Goal: Task Accomplishment & Management: Use online tool/utility

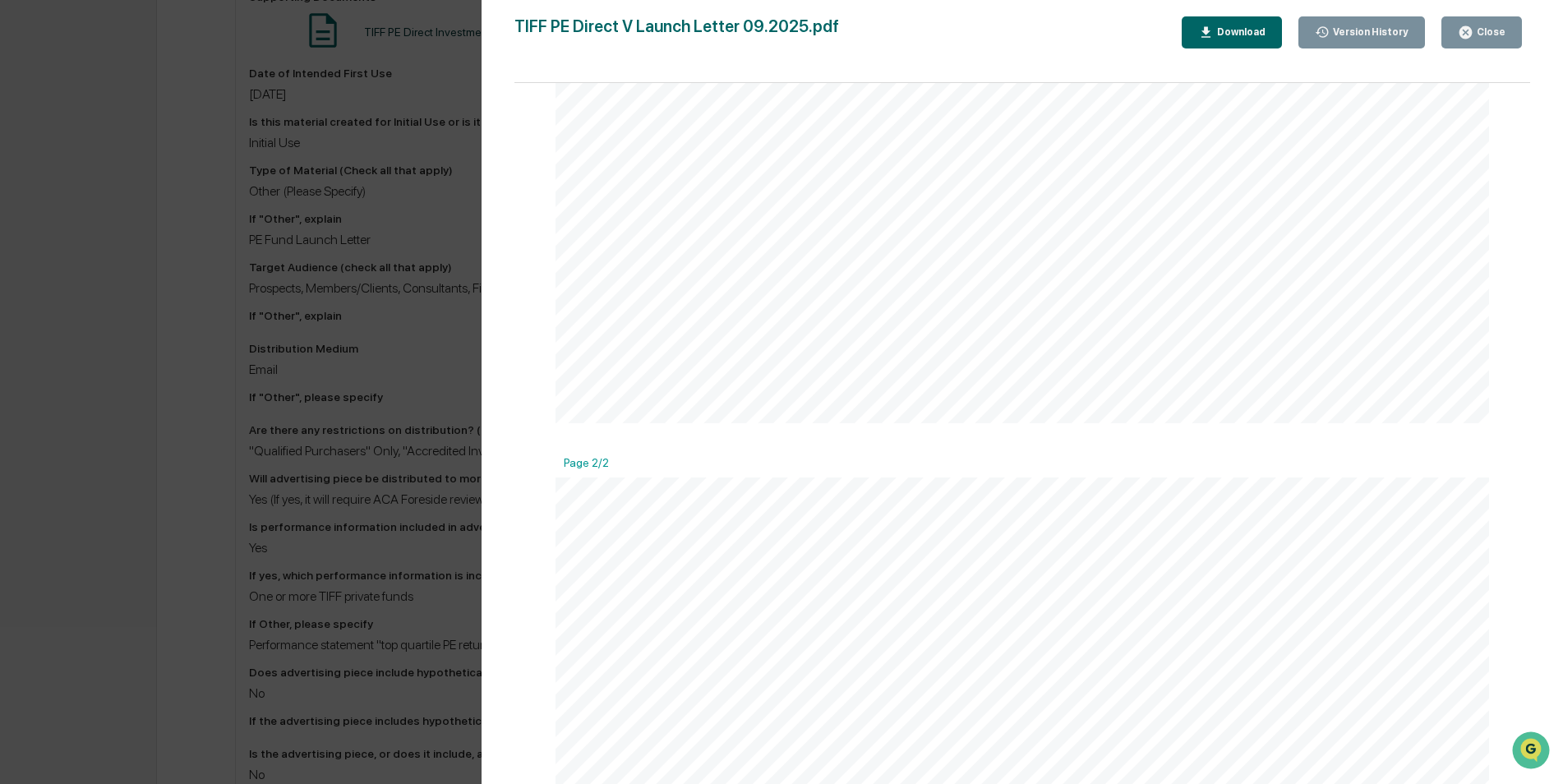
scroll to position [904, 0]
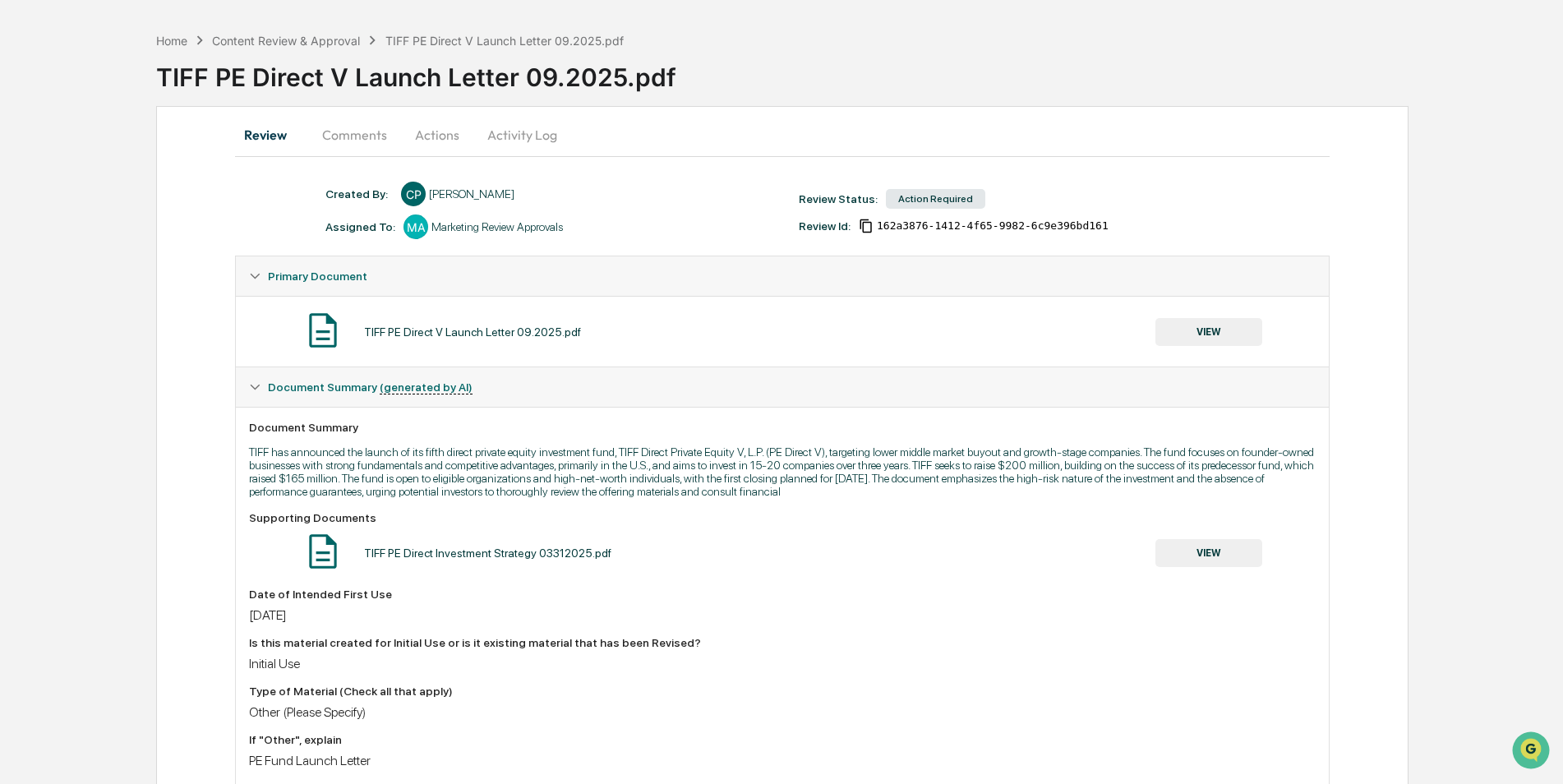
scroll to position [82, 0]
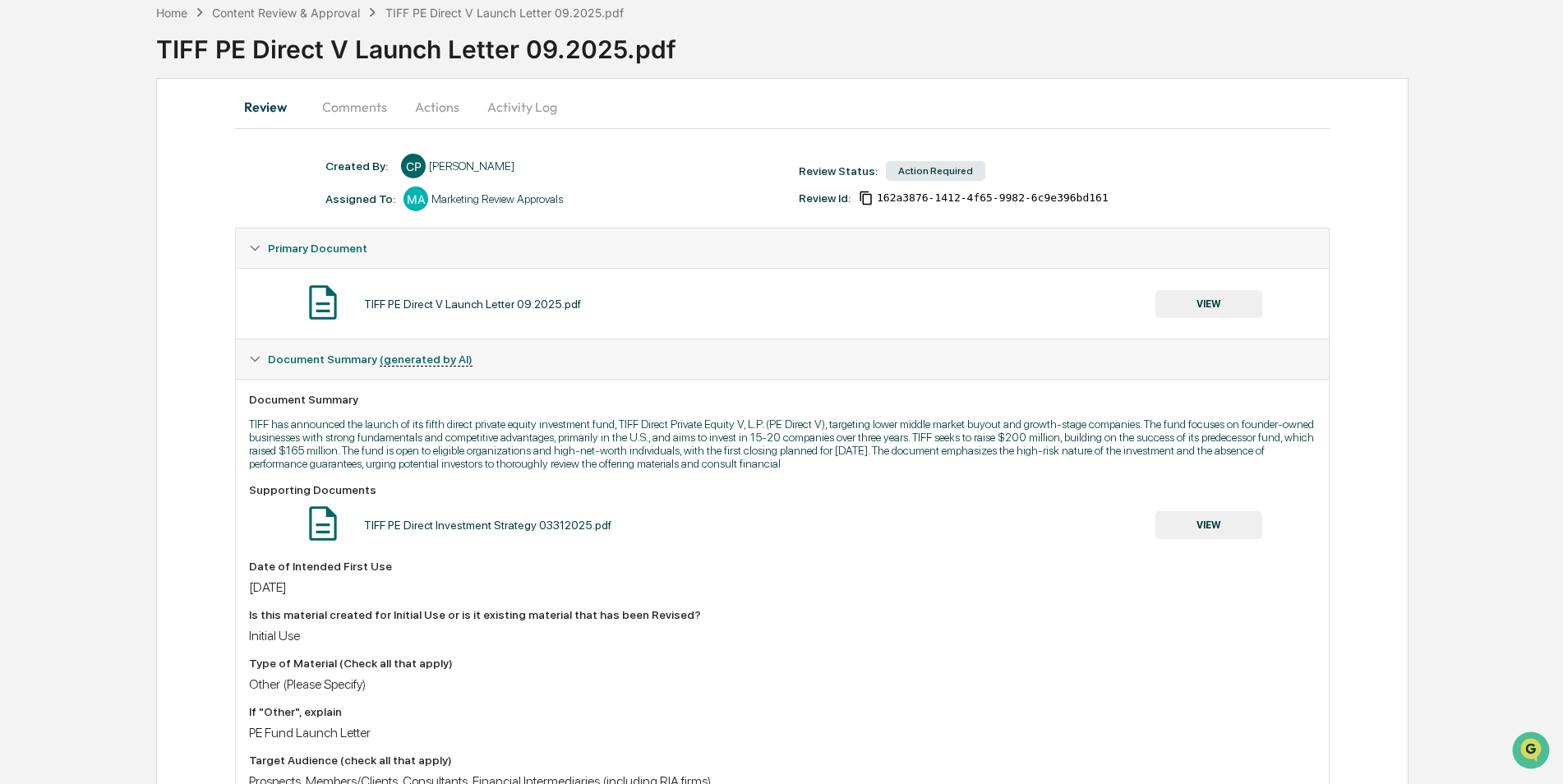
click at [1235, 300] on button "VIEW" at bounding box center [1208, 303] width 107 height 28
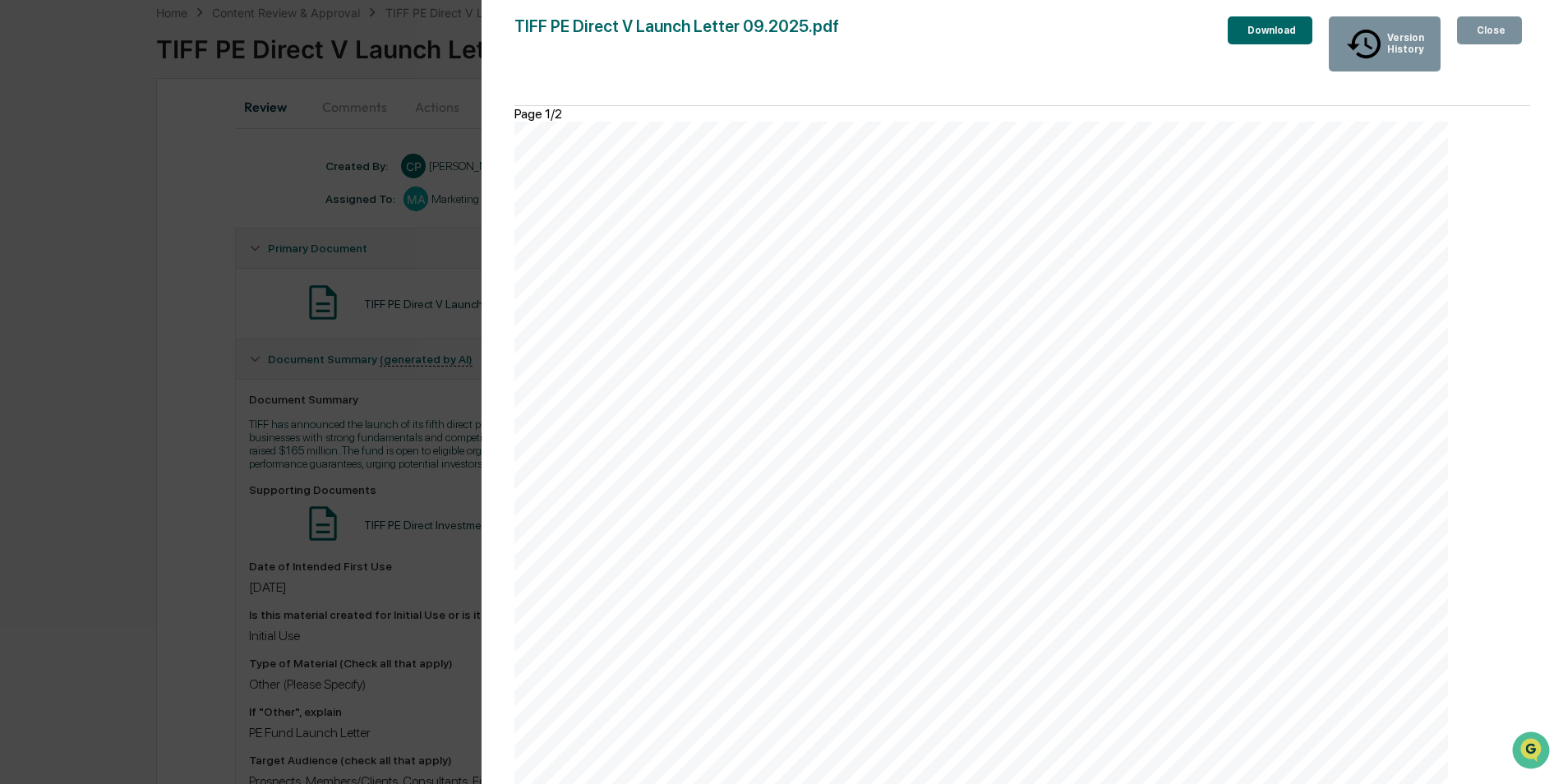
scroll to position [1807, 0]
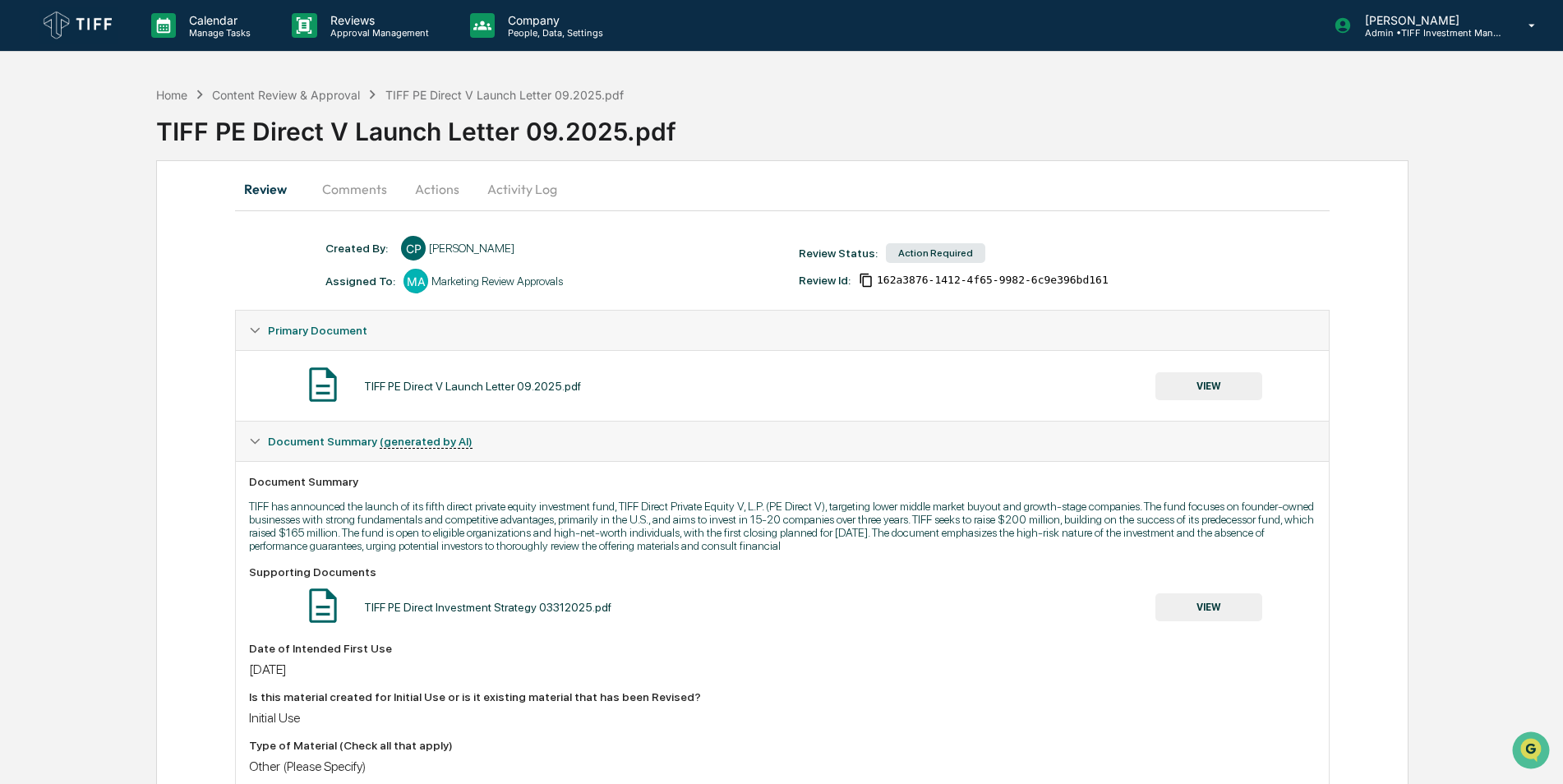
click at [330, 186] on button "Comments" at bounding box center [355, 189] width 91 height 40
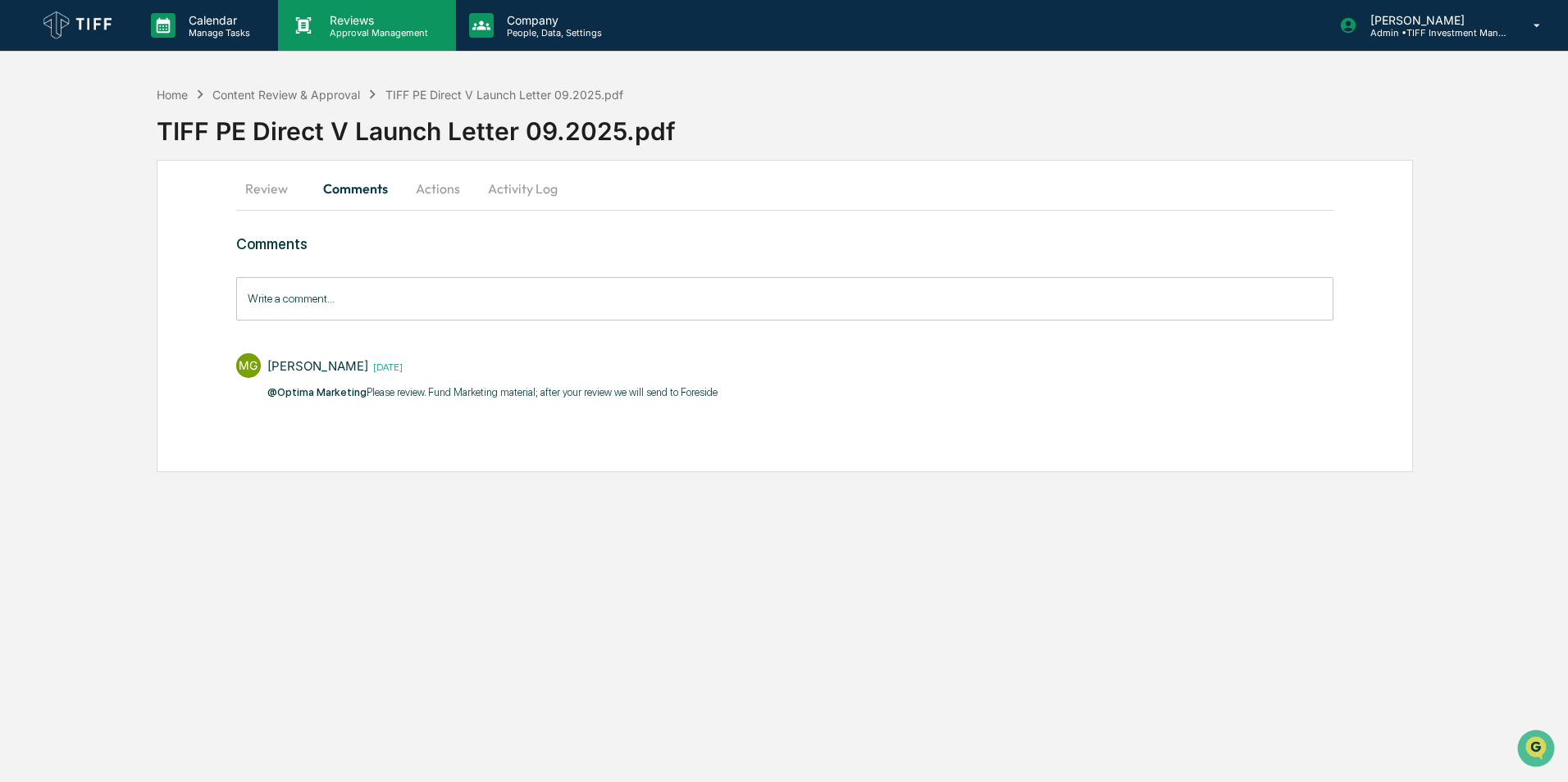
click at [362, 18] on p "Reviews" at bounding box center [376, 20] width 119 height 14
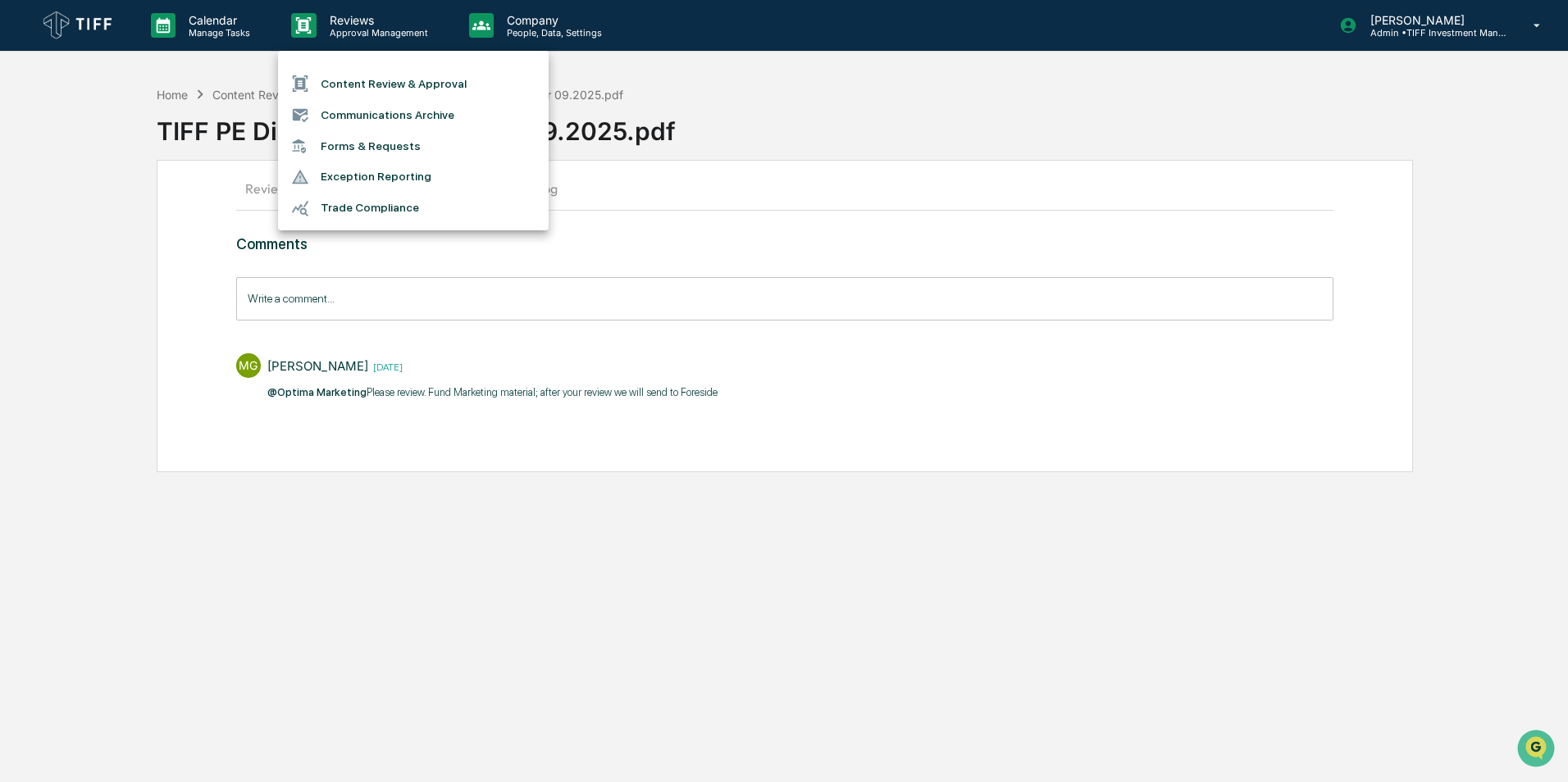
drag, startPoint x: 710, startPoint y: 558, endPoint x: 725, endPoint y: 529, distance: 32.6
click at [712, 558] on div at bounding box center [784, 391] width 1568 height 782
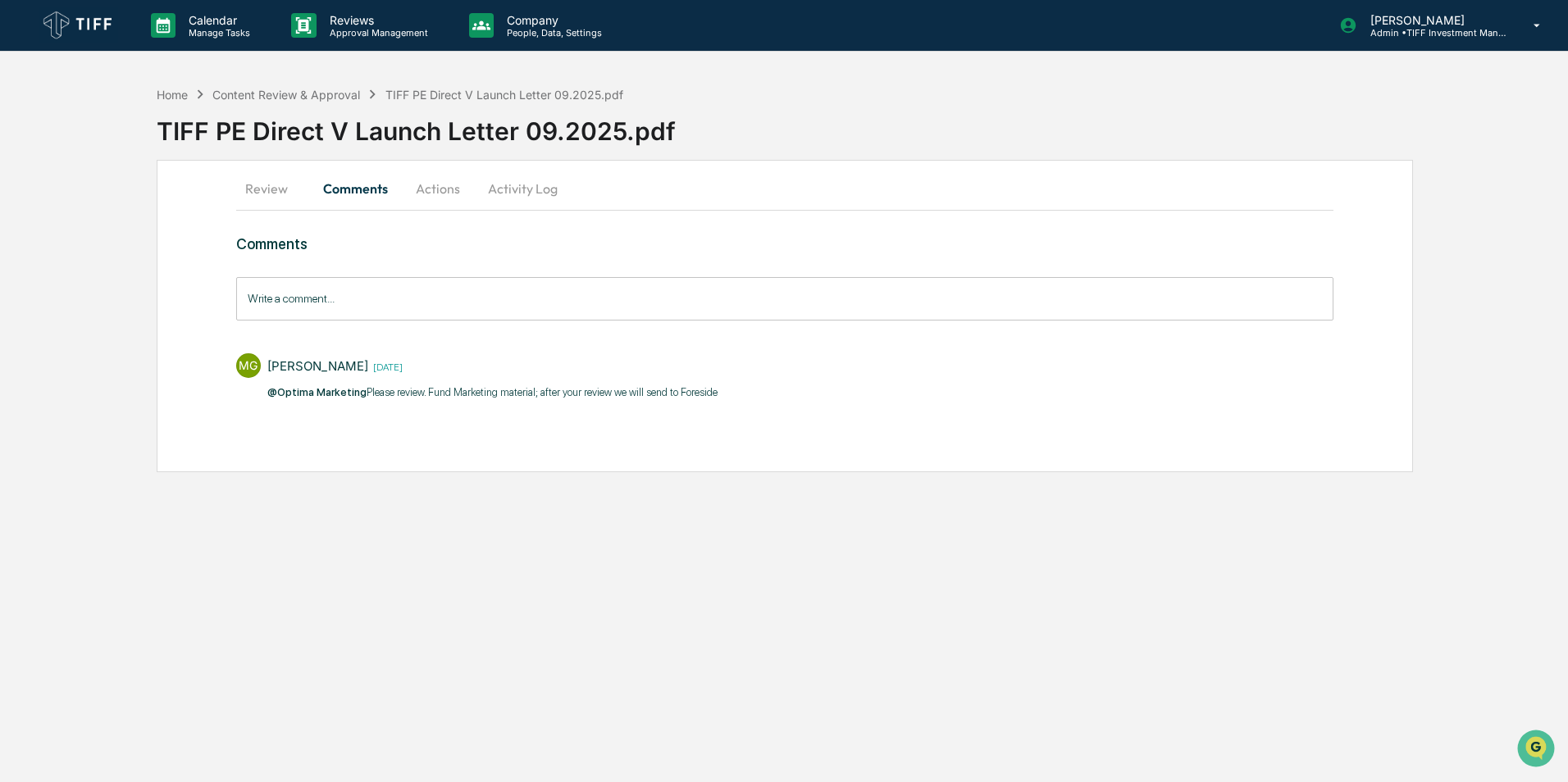
click at [421, 183] on button "Actions" at bounding box center [438, 188] width 74 height 40
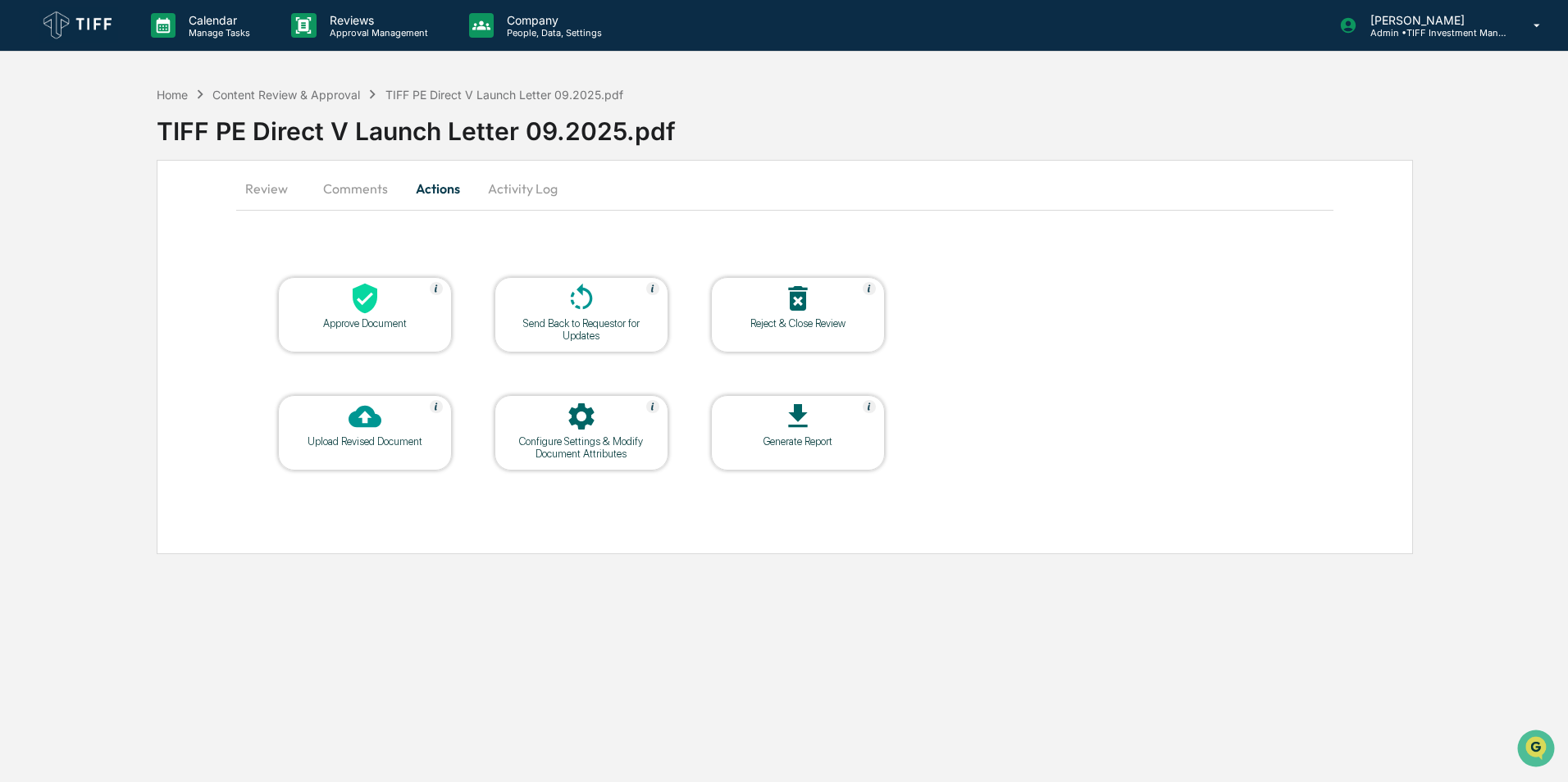
click at [589, 307] on icon at bounding box center [581, 298] width 33 height 33
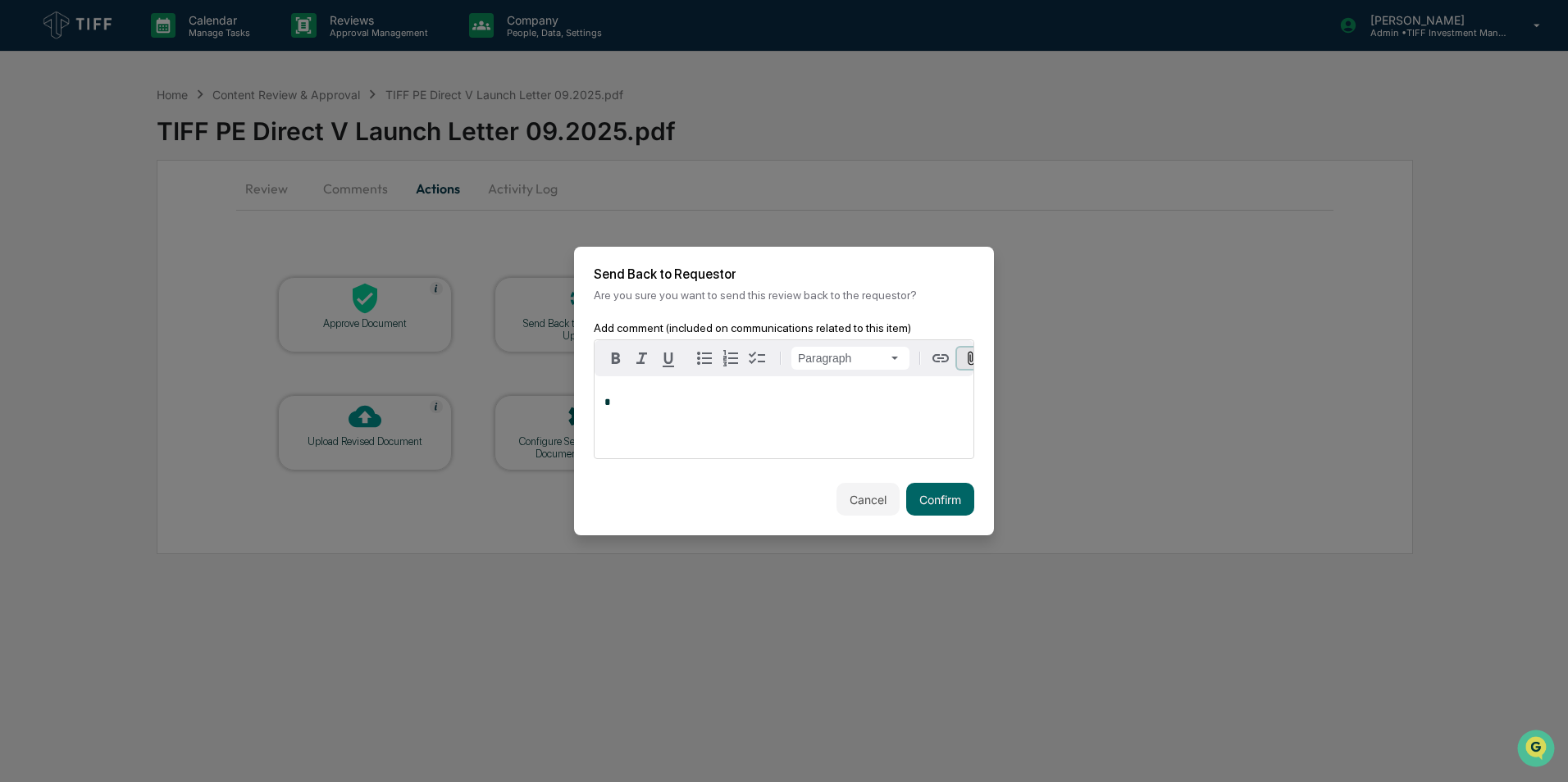
click at [970, 354] on icon "button" at bounding box center [971, 358] width 16 height 16
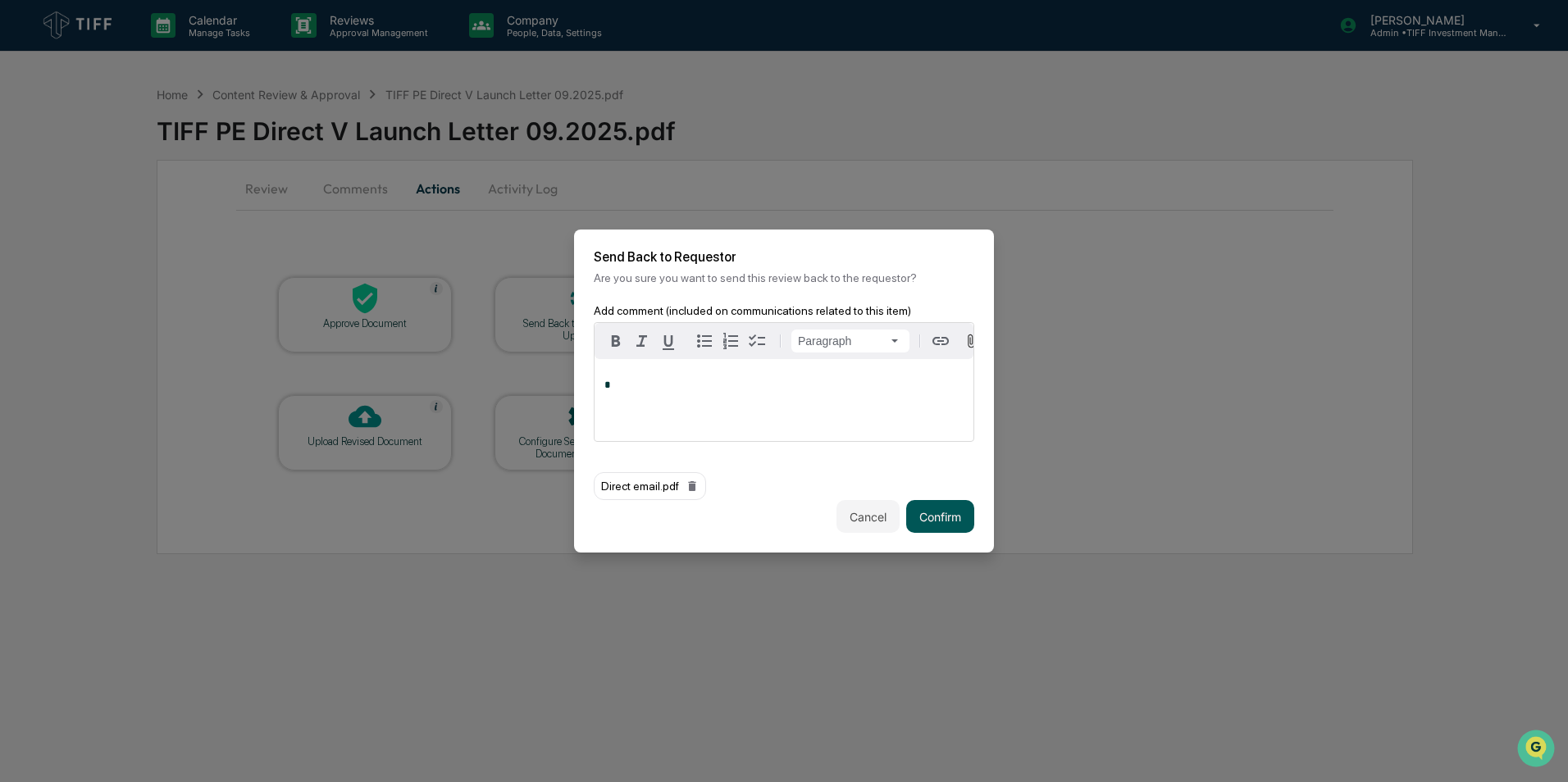
click at [933, 515] on button "Confirm" at bounding box center [940, 516] width 68 height 33
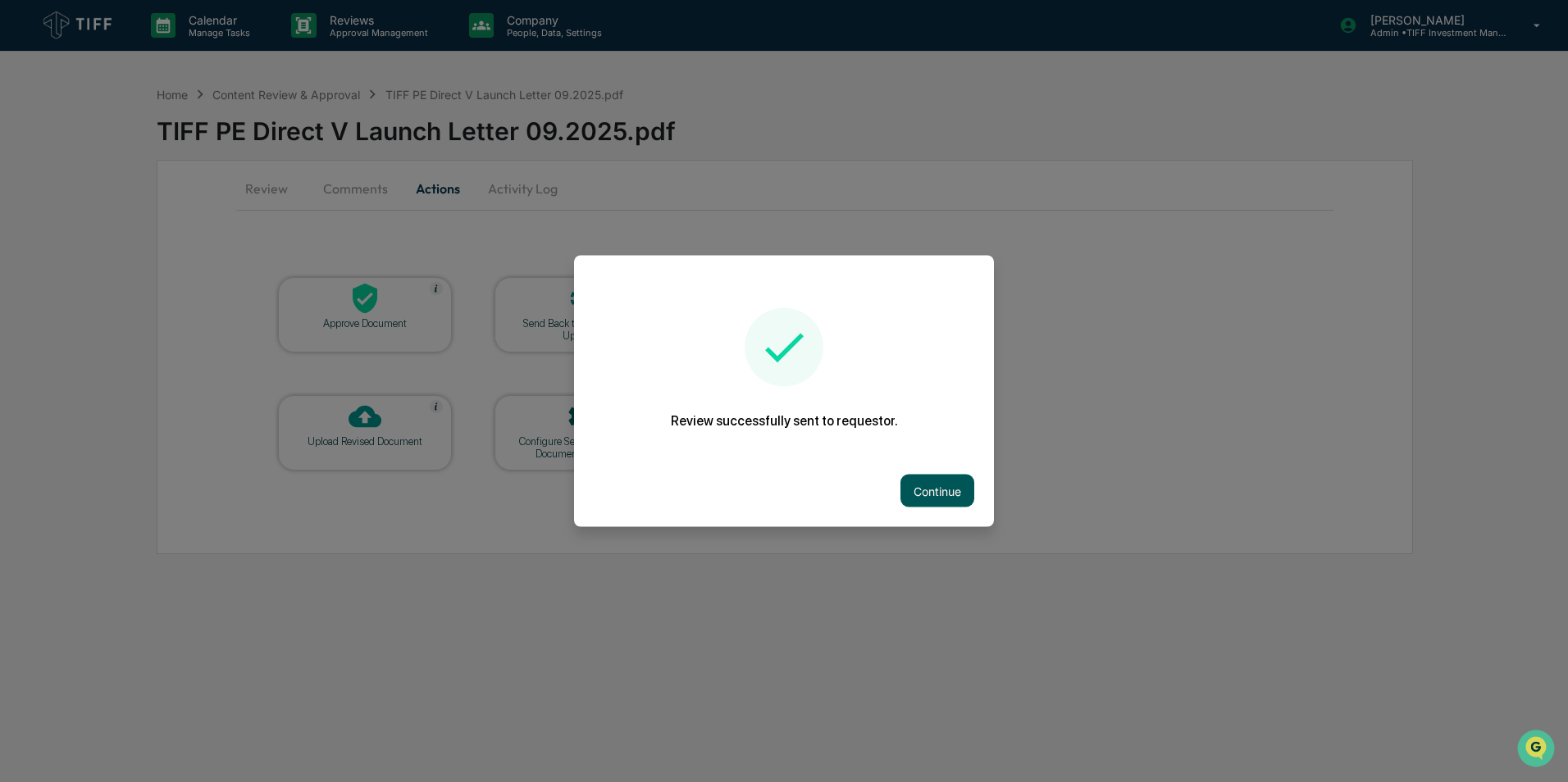
click at [937, 483] on button "Continue" at bounding box center [937, 490] width 74 height 33
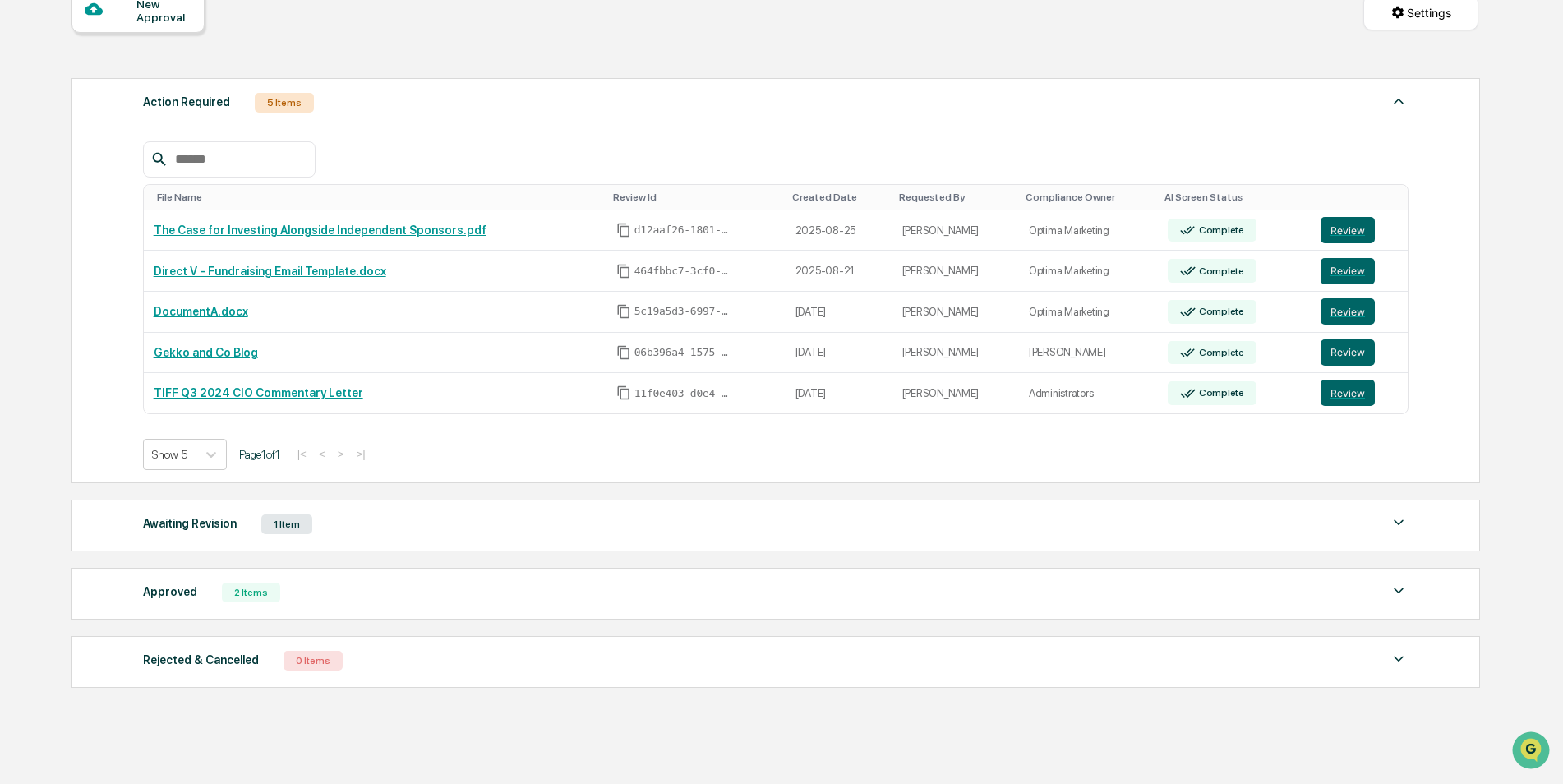
scroll to position [224, 0]
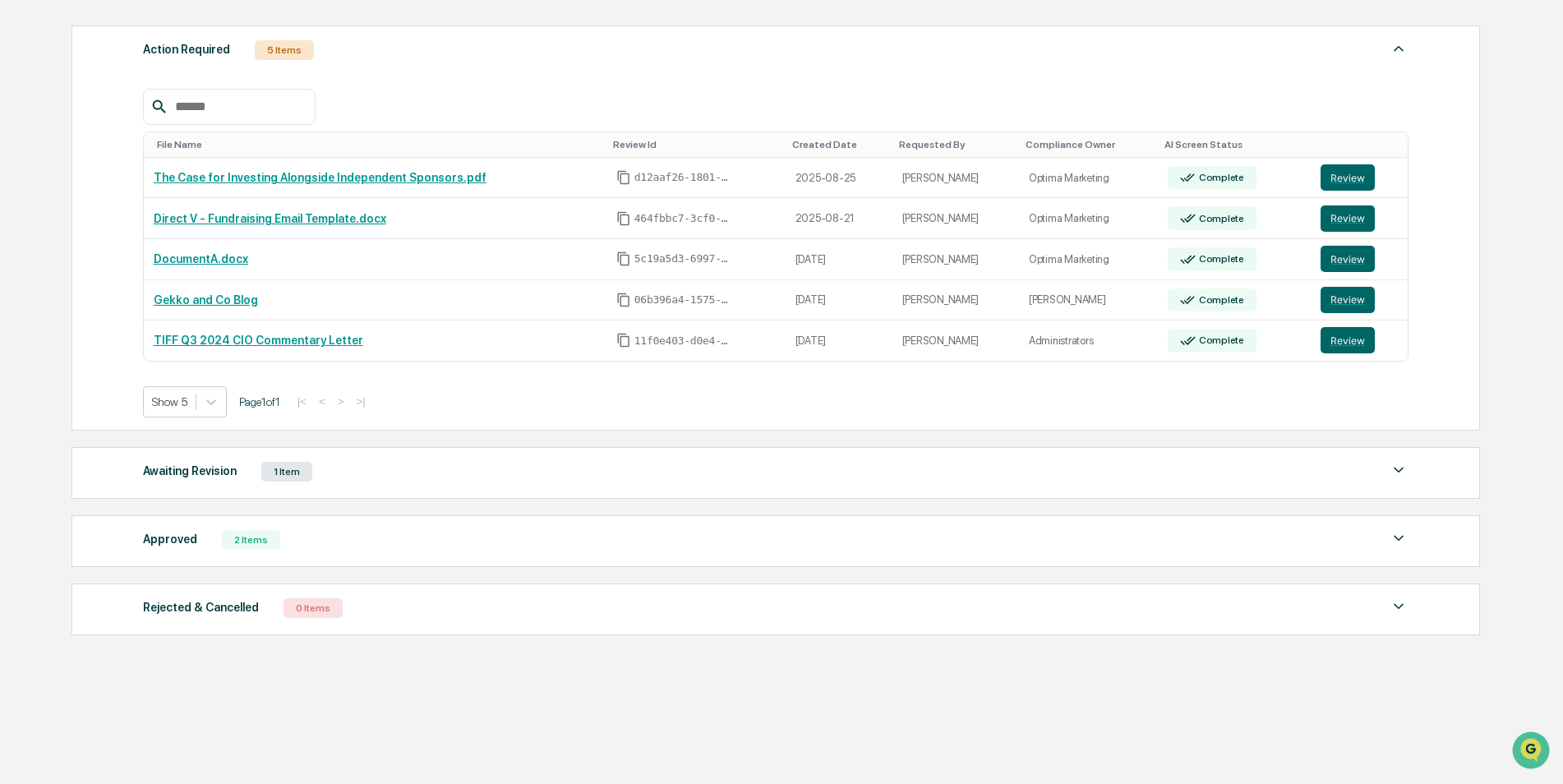
click at [277, 470] on div "1 Item" at bounding box center [287, 471] width 51 height 19
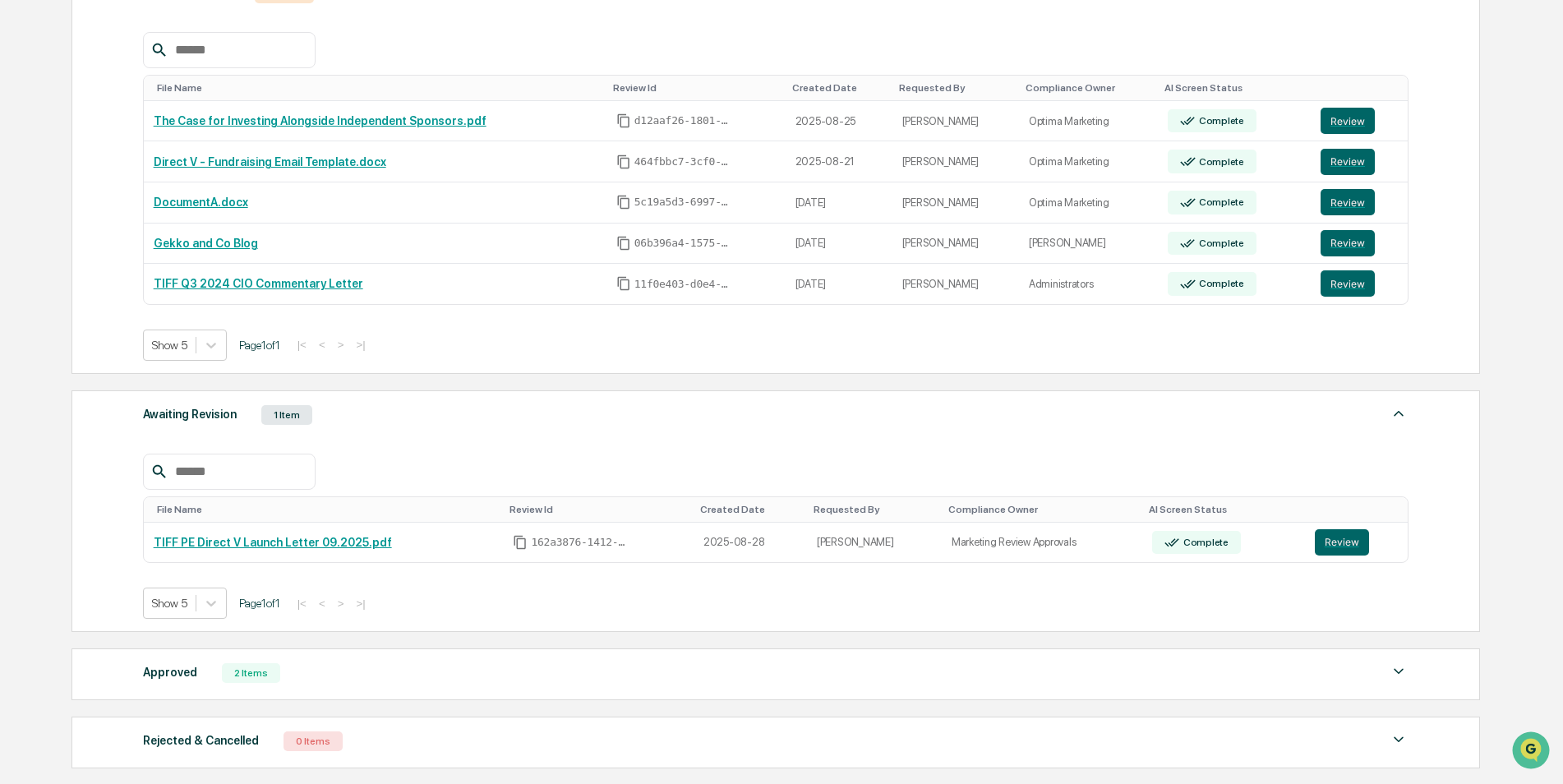
scroll to position [307, 0]
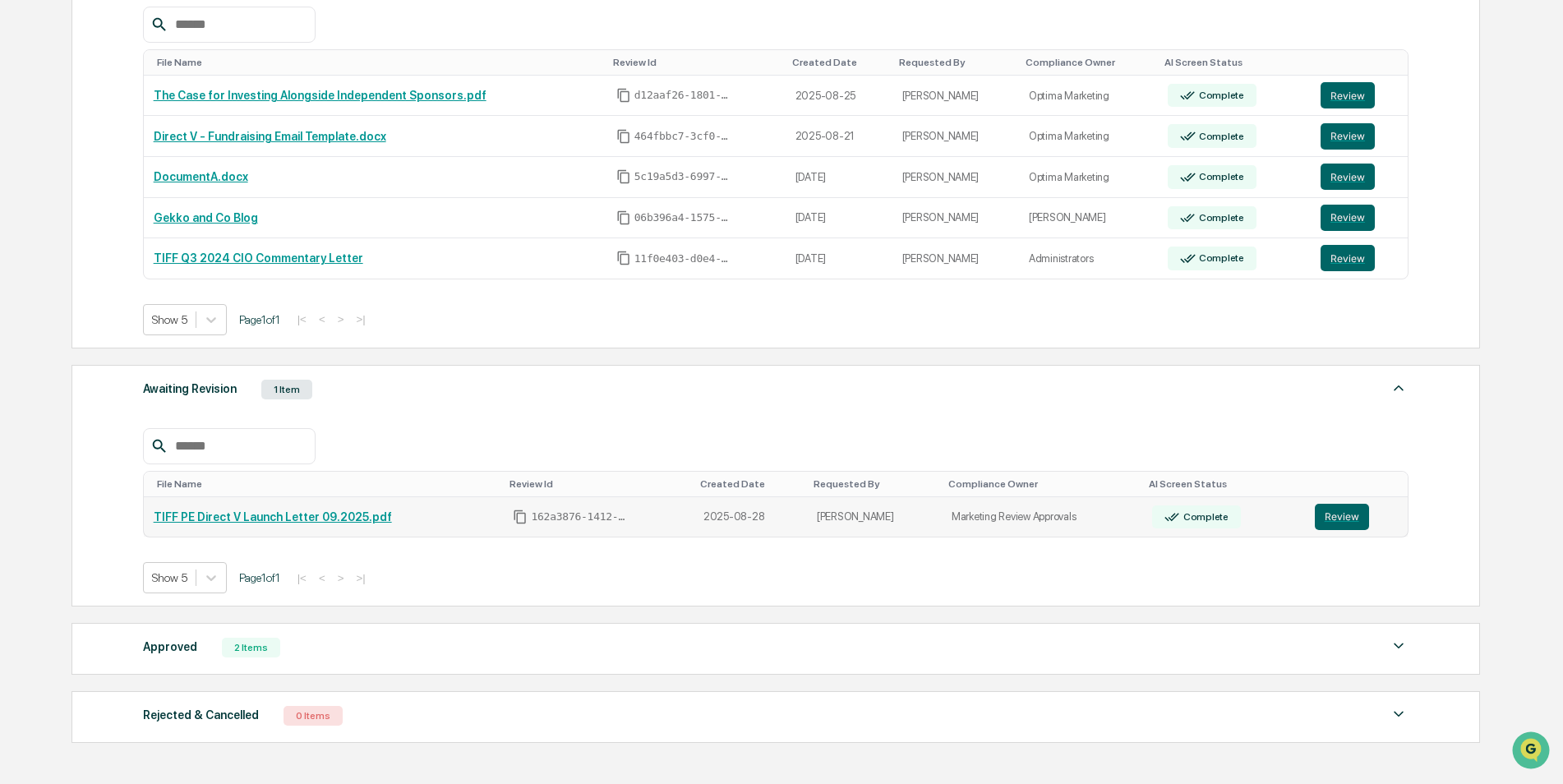
click at [194, 514] on link "TIFF PE Direct V Launch Letter 09.2025.pdf" at bounding box center [272, 517] width 239 height 13
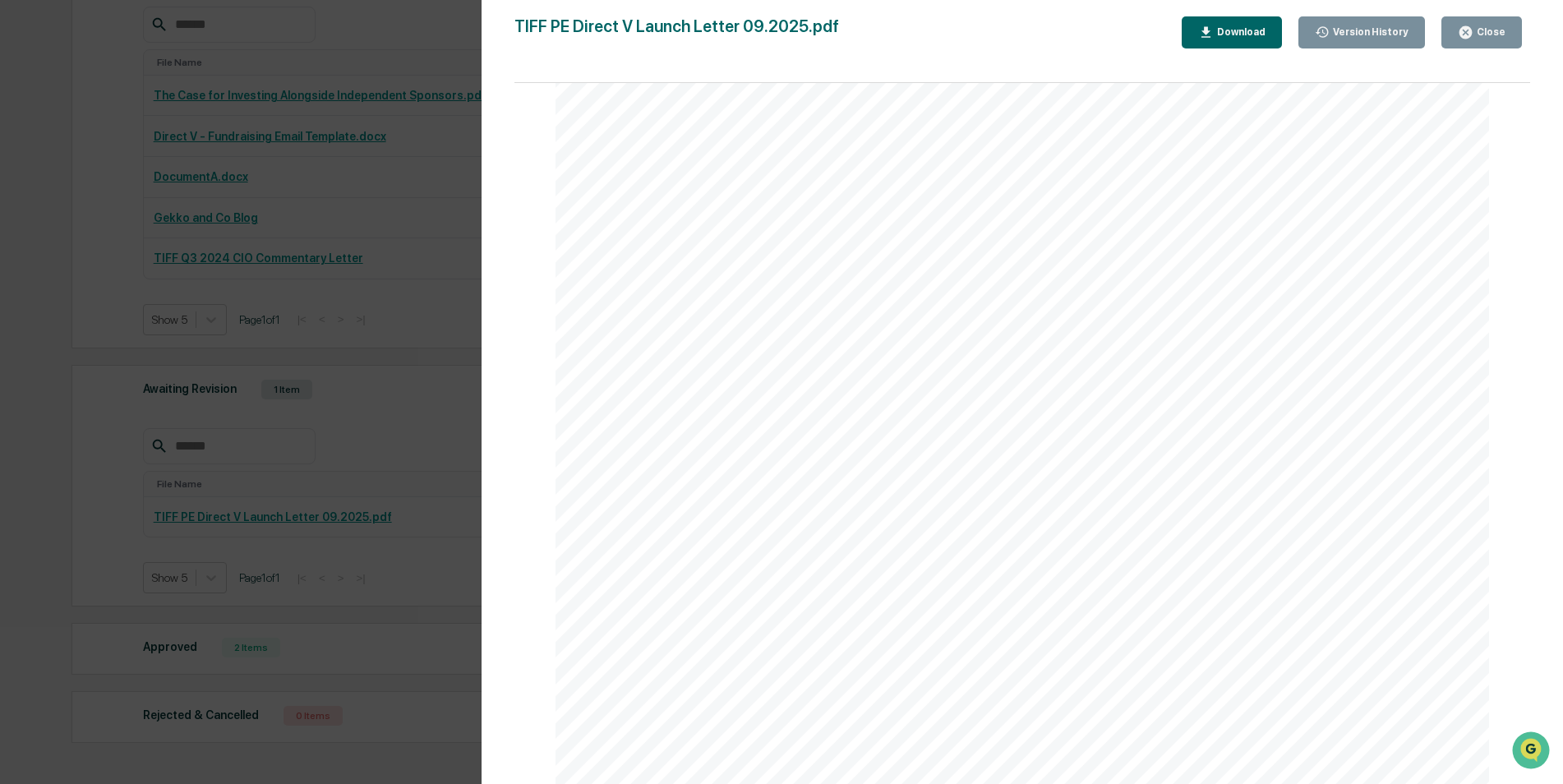
scroll to position [0, 0]
drag, startPoint x: 1486, startPoint y: 31, endPoint x: 1423, endPoint y: 66, distance: 72.1
click at [1485, 31] on div "Close" at bounding box center [1490, 32] width 32 height 12
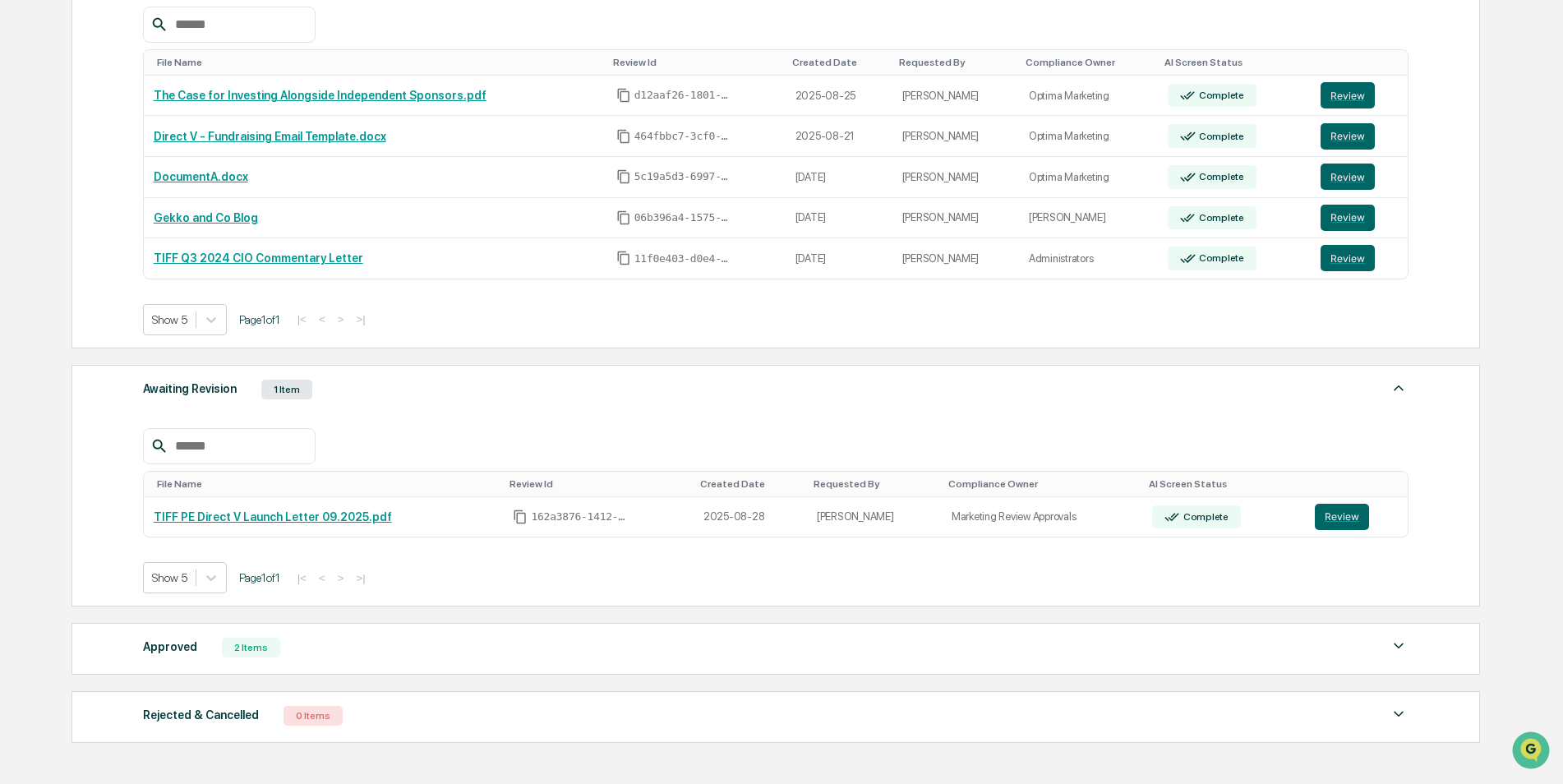
click at [234, 647] on div "2 Items" at bounding box center [250, 647] width 58 height 19
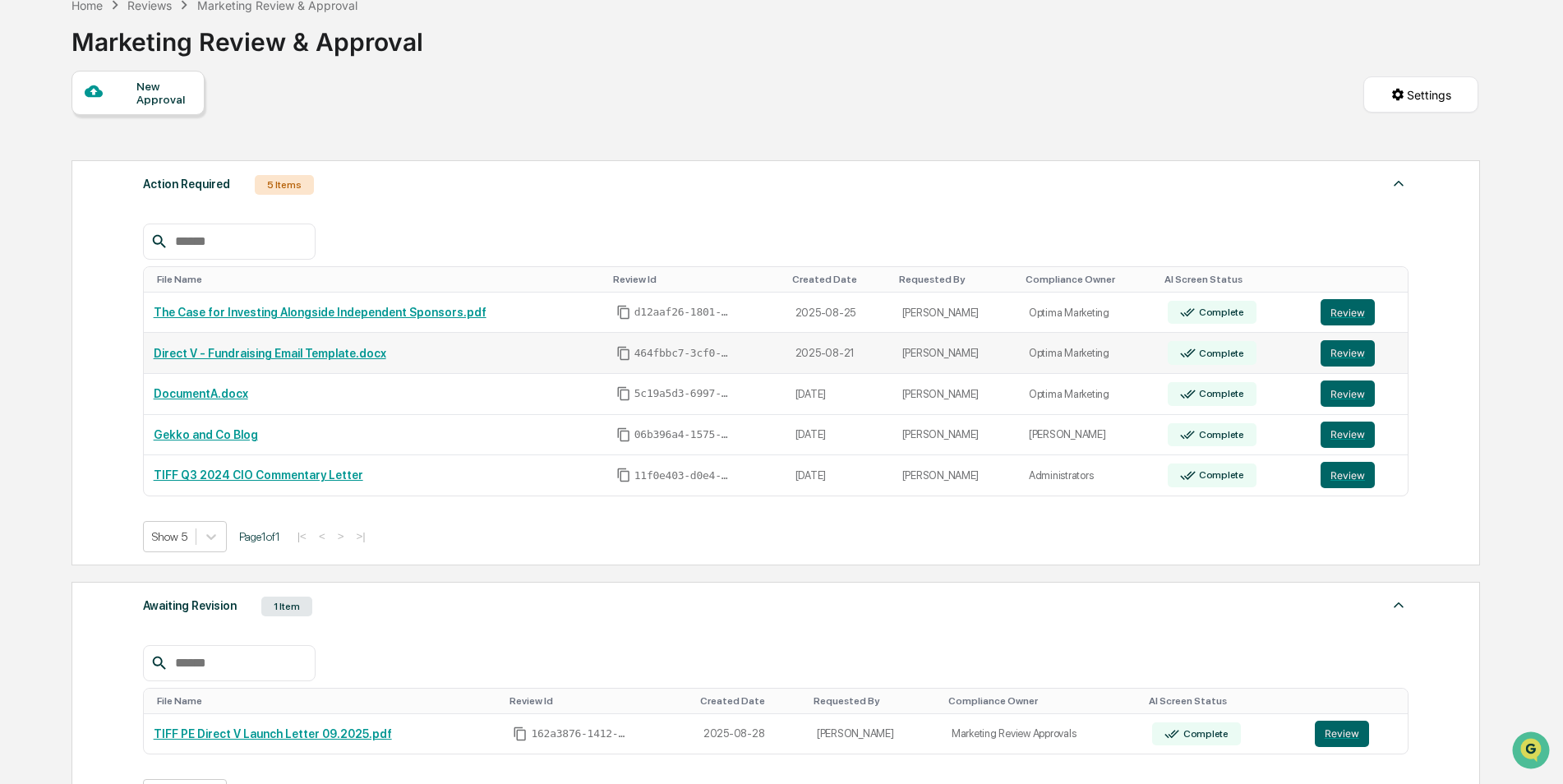
scroll to position [60, 0]
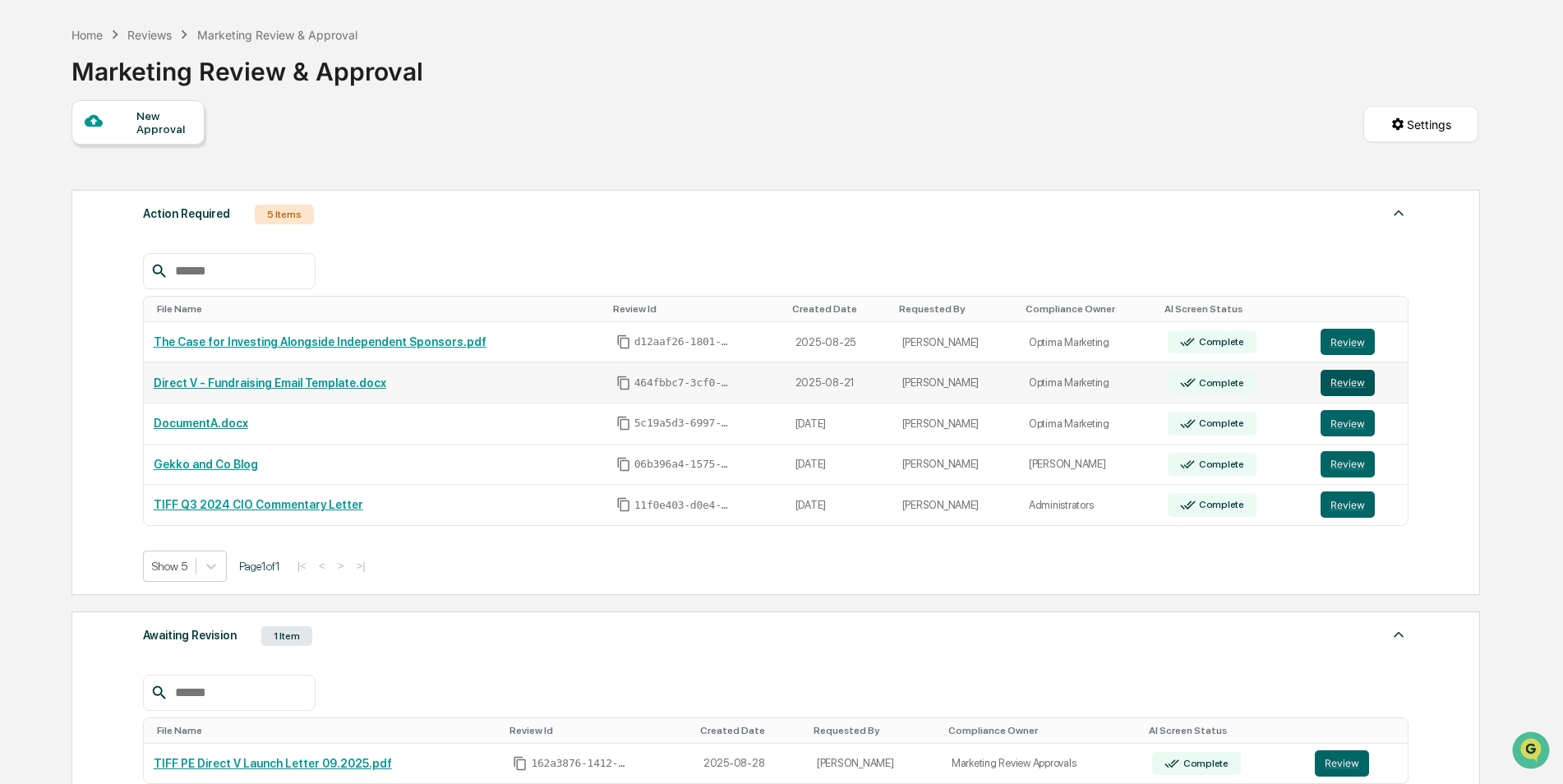
click at [1345, 380] on button "Review" at bounding box center [1347, 383] width 54 height 26
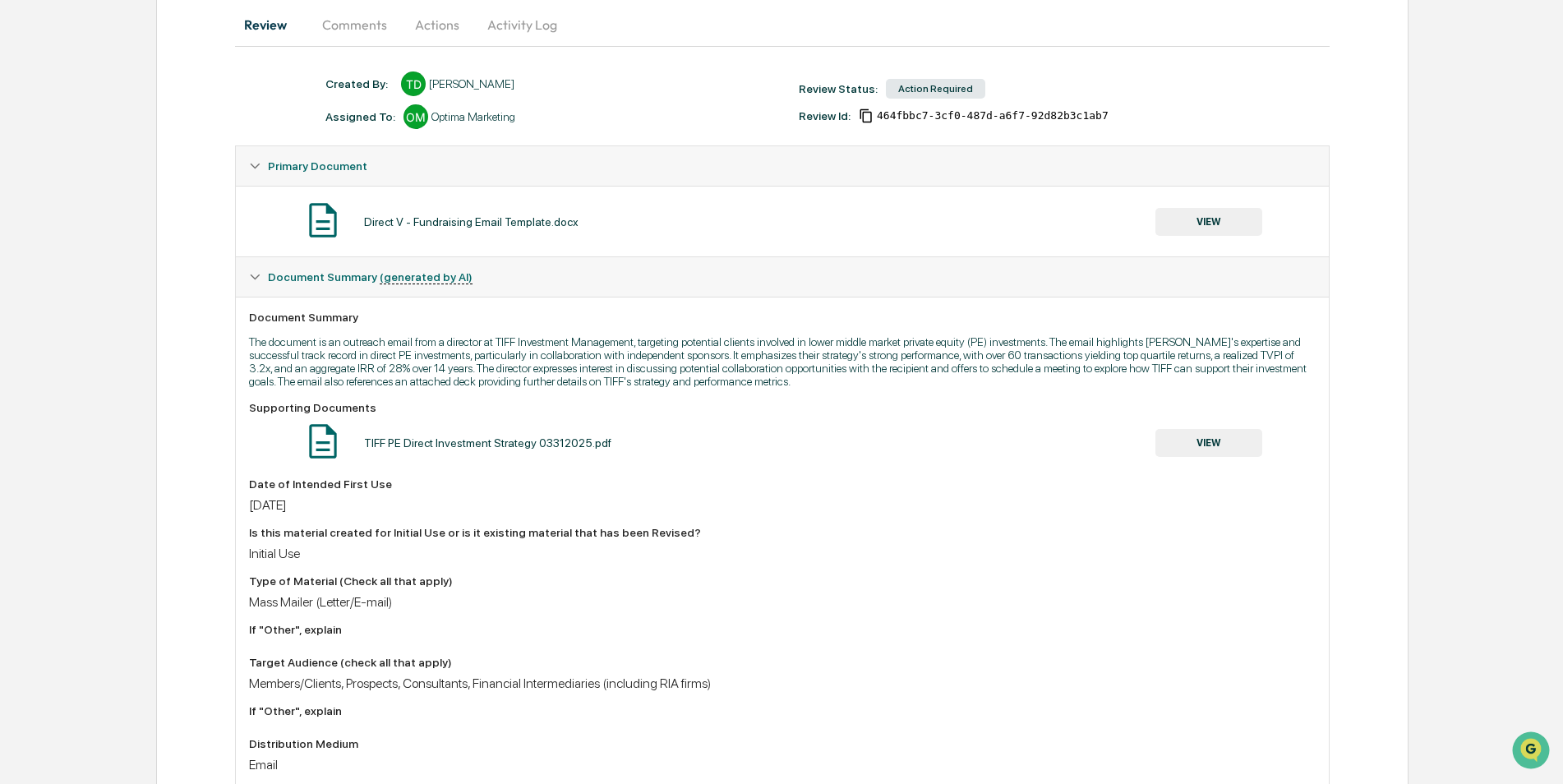
click at [1200, 215] on button "VIEW" at bounding box center [1208, 222] width 107 height 28
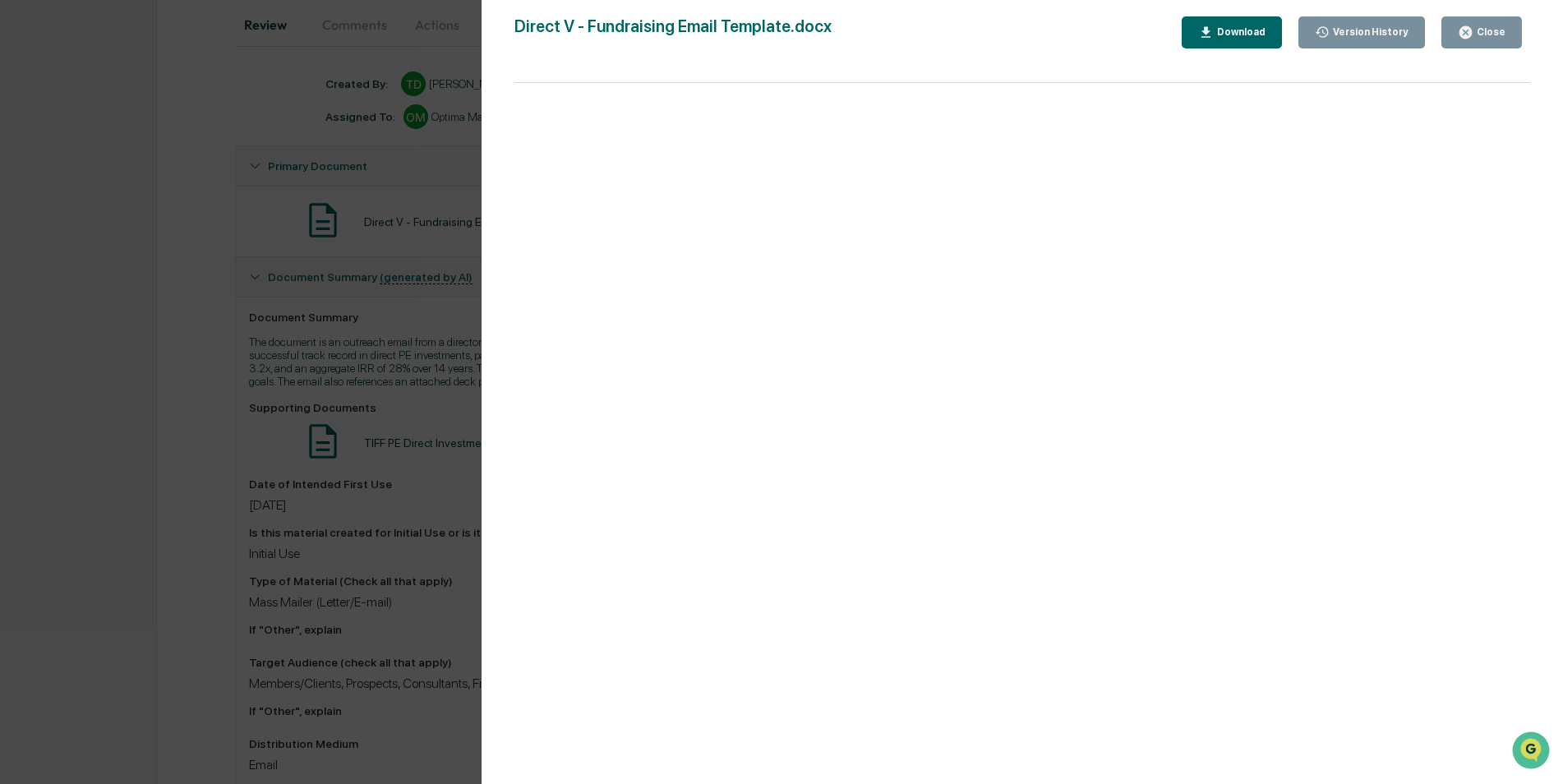
click at [1490, 29] on div "Close" at bounding box center [1490, 32] width 32 height 12
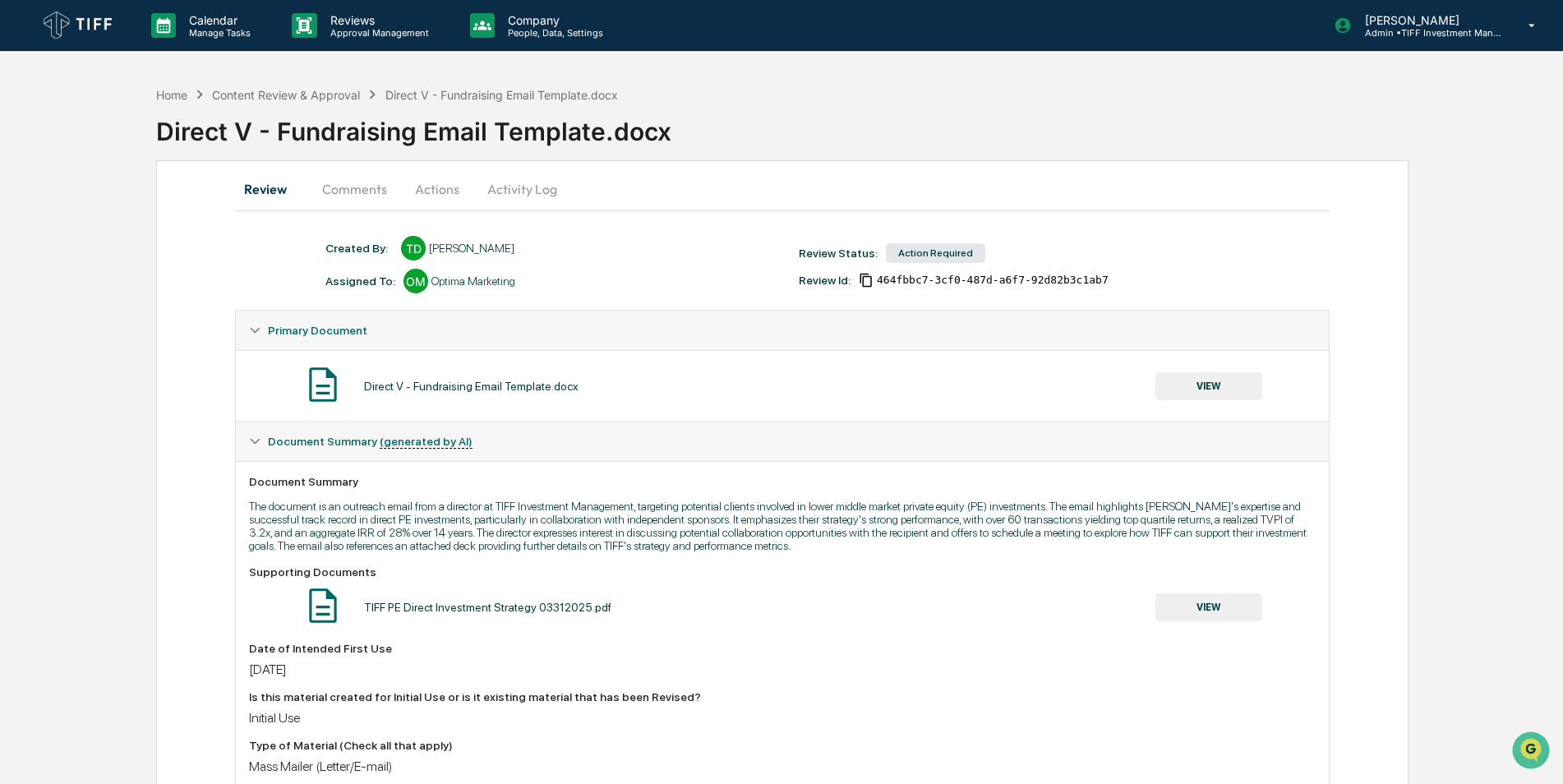
click at [438, 187] on button "Actions" at bounding box center [438, 189] width 74 height 40
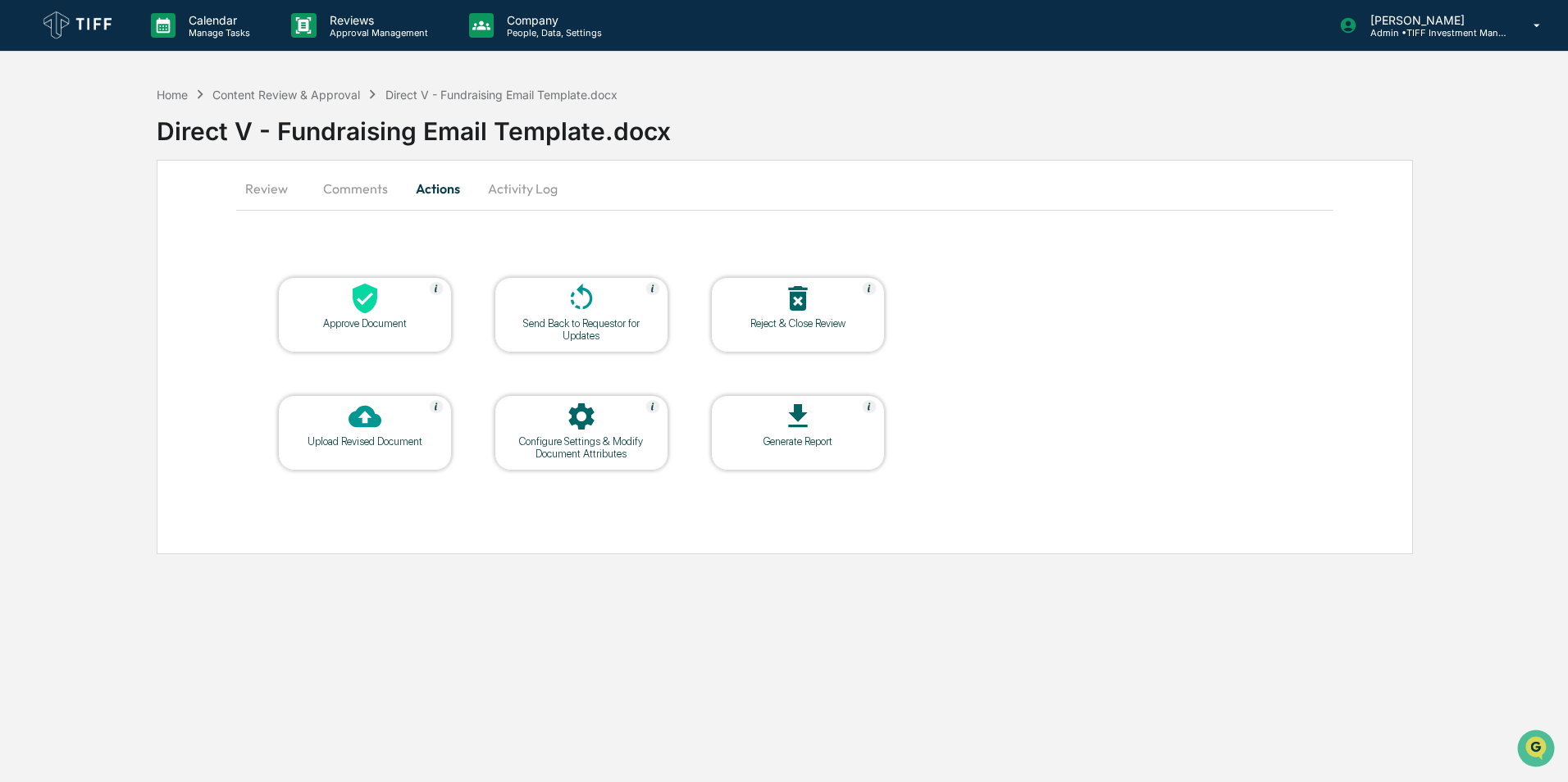
click at [366, 320] on div "Approve Document" at bounding box center [364, 323] width 147 height 13
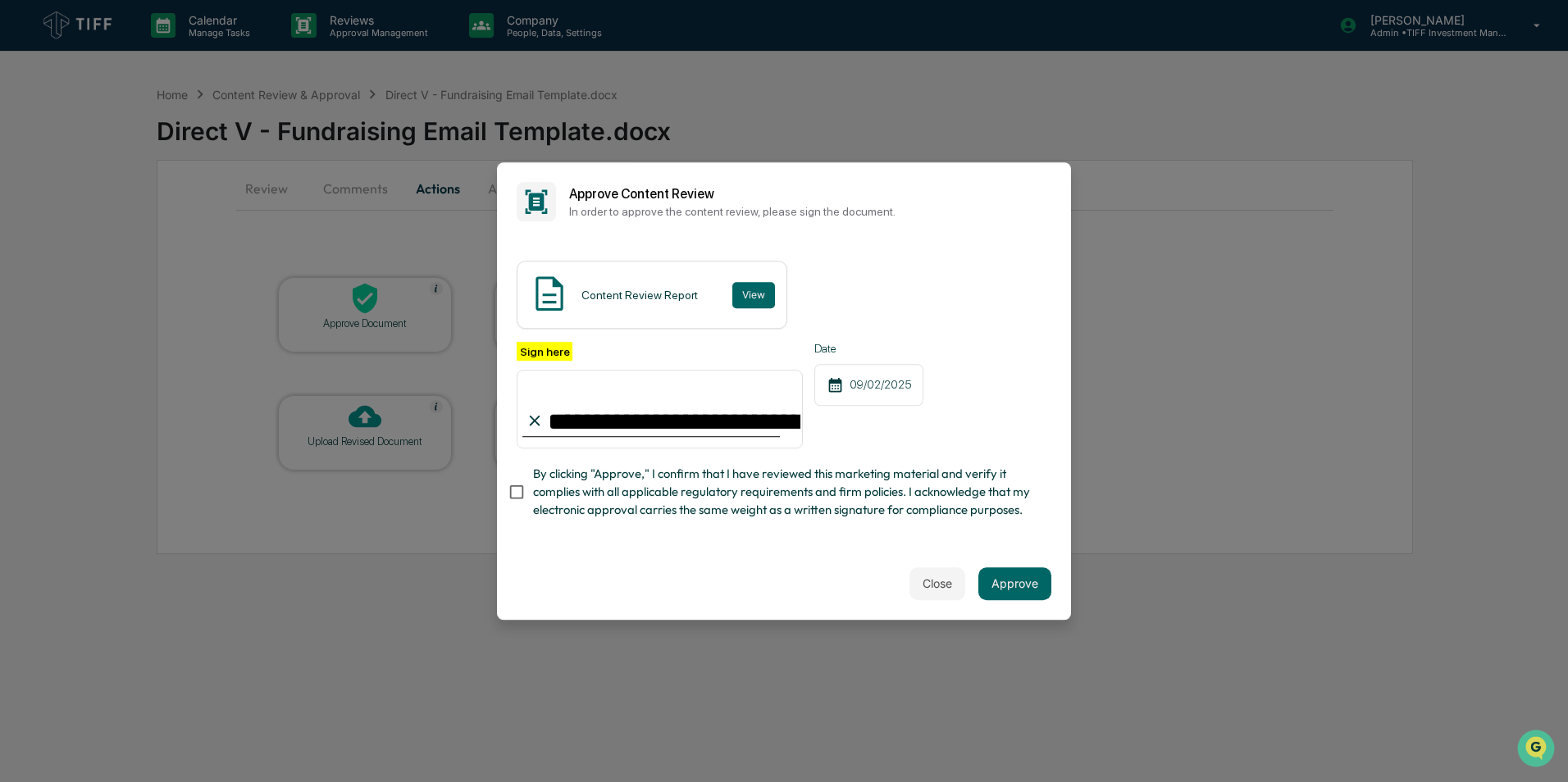
type input "**********"
click at [1010, 589] on button "Approve" at bounding box center [1014, 584] width 73 height 33
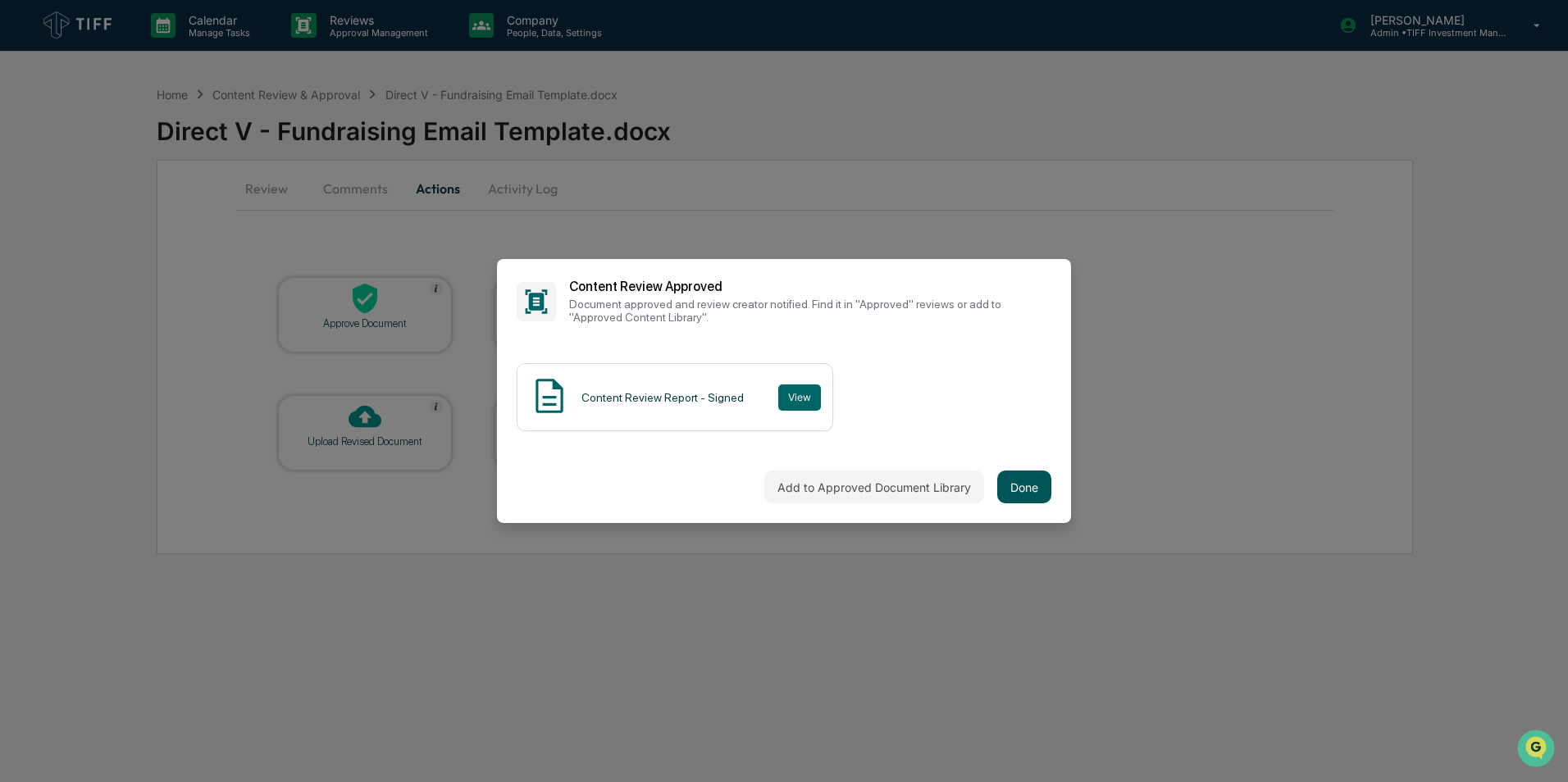
click at [1030, 487] on button "Done" at bounding box center [1024, 486] width 54 height 33
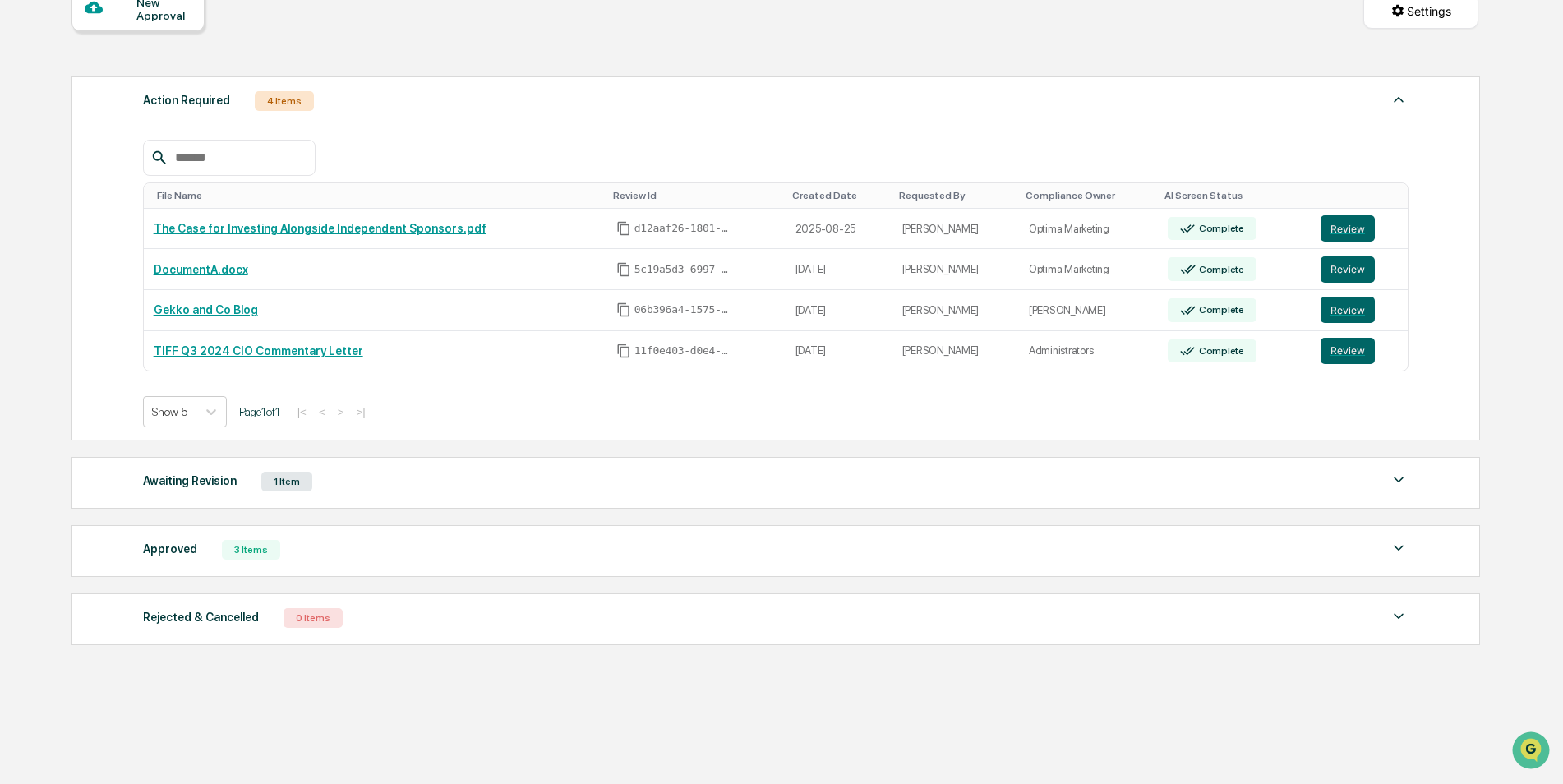
scroll to position [183, 0]
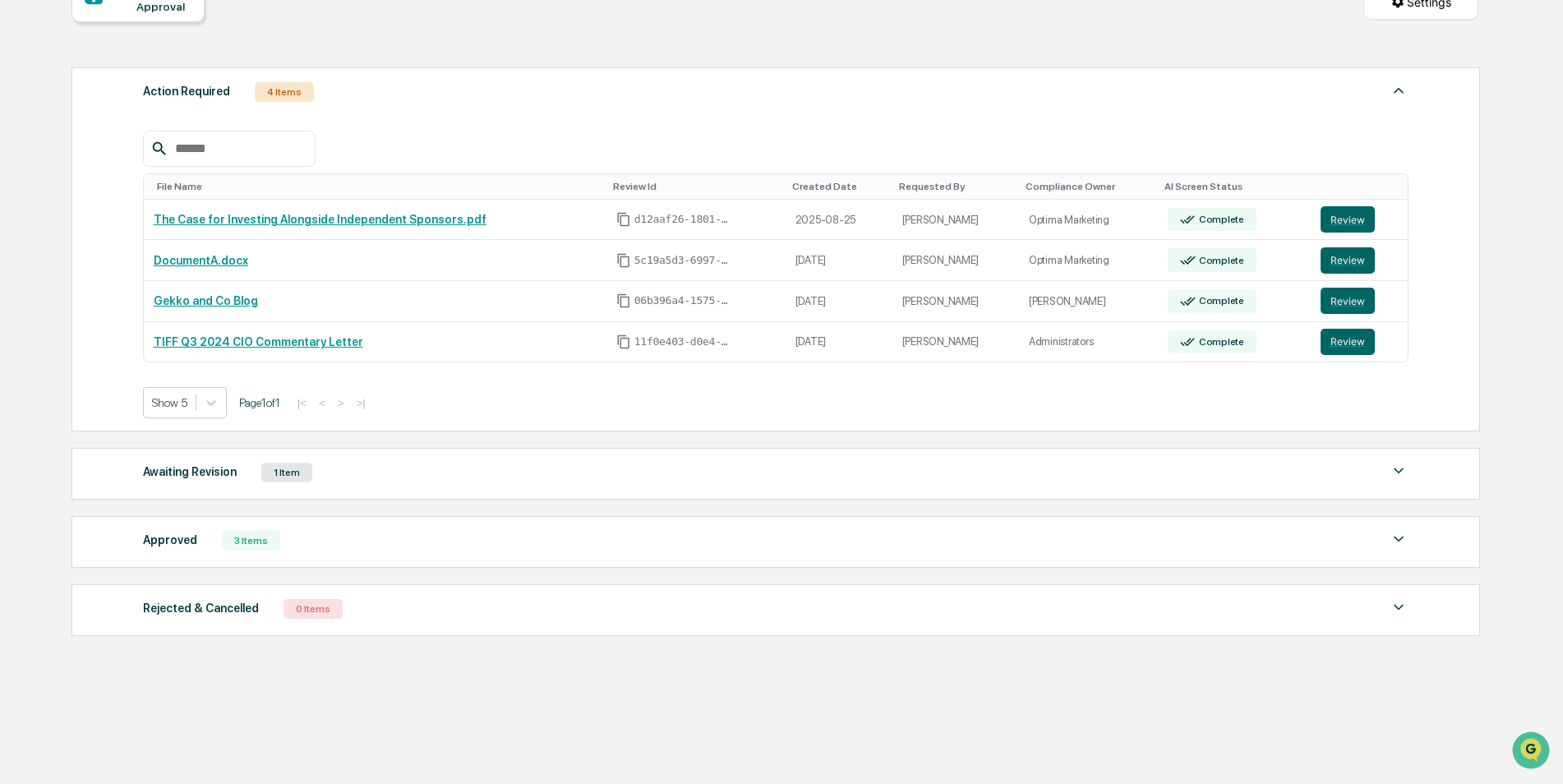
scroll to position [183, 0]
